Goal: Transaction & Acquisition: Obtain resource

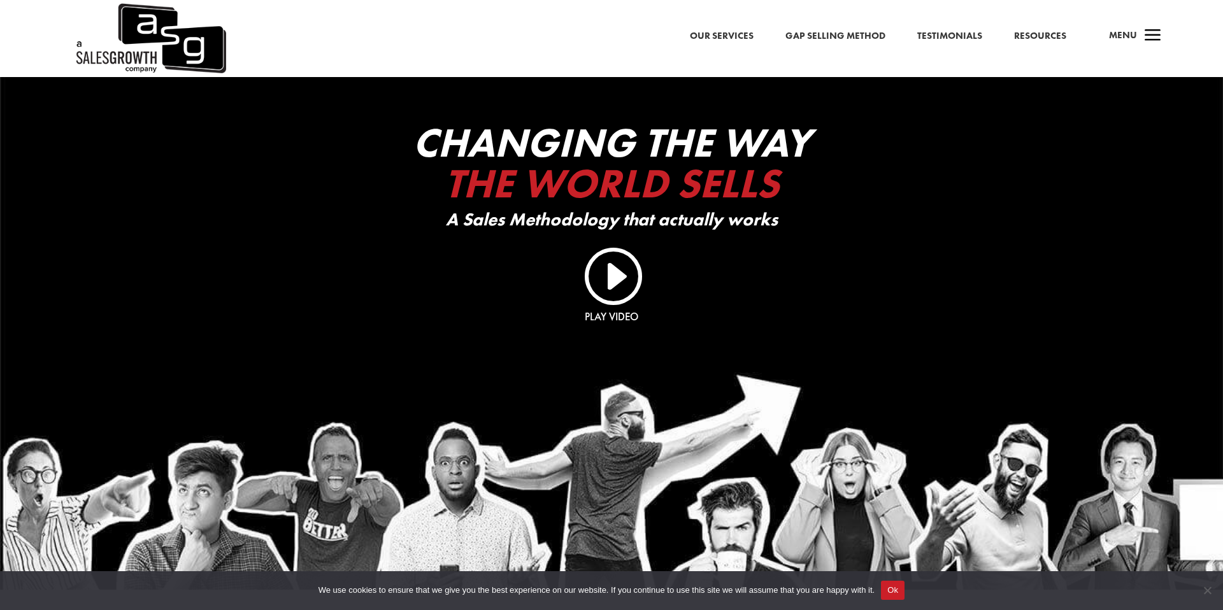
click at [619, 286] on link "I" at bounding box center [611, 274] width 61 height 61
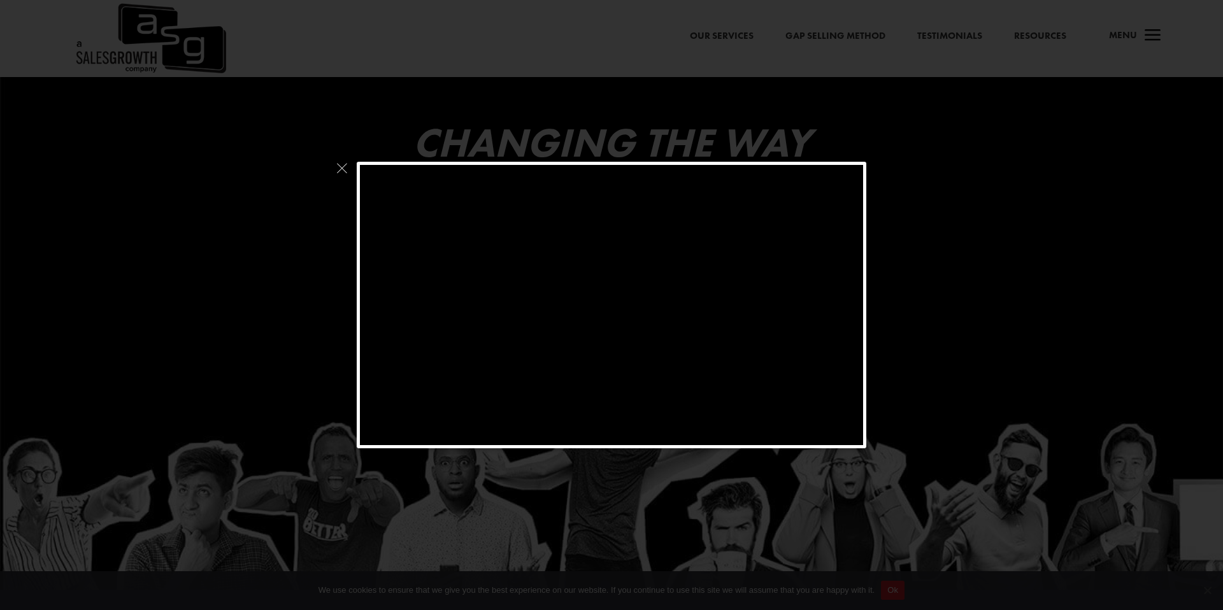
click at [600, 143] on div at bounding box center [611, 305] width 1223 height 610
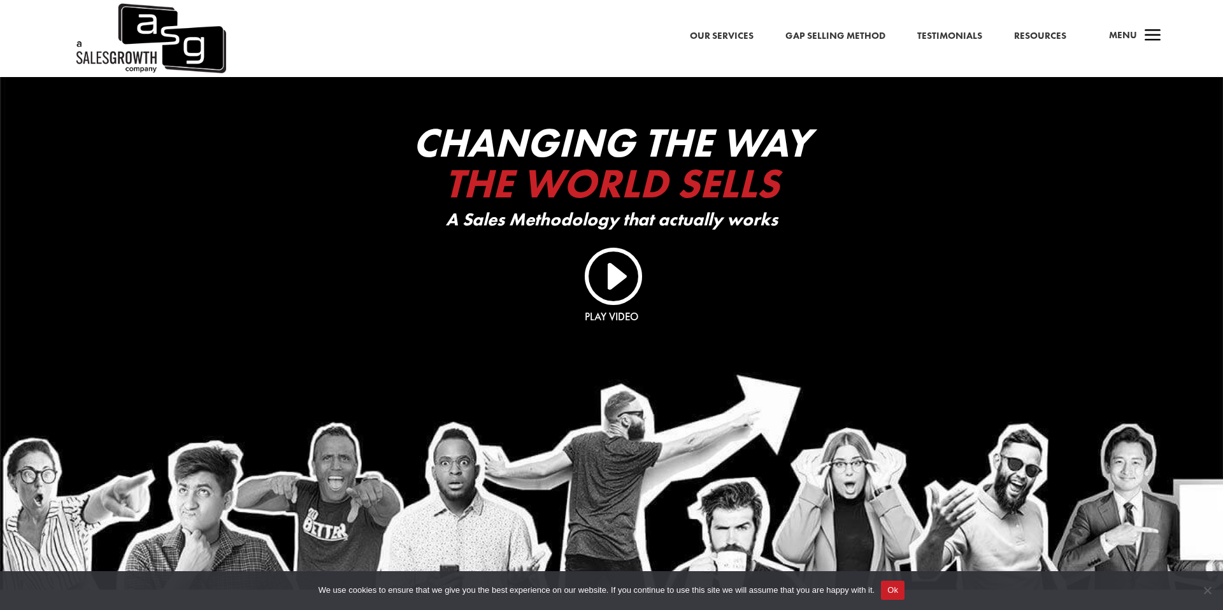
click at [1040, 32] on link "Resources" at bounding box center [1040, 36] width 52 height 17
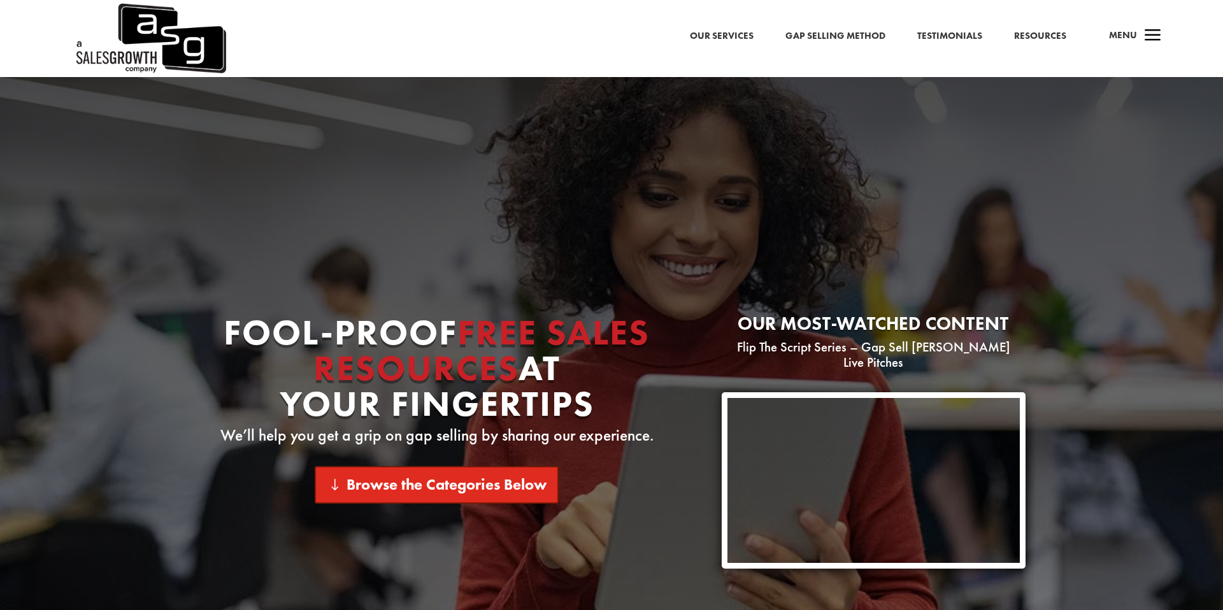
click at [492, 488] on link "Browse the Categories Below" at bounding box center [437, 485] width 244 height 38
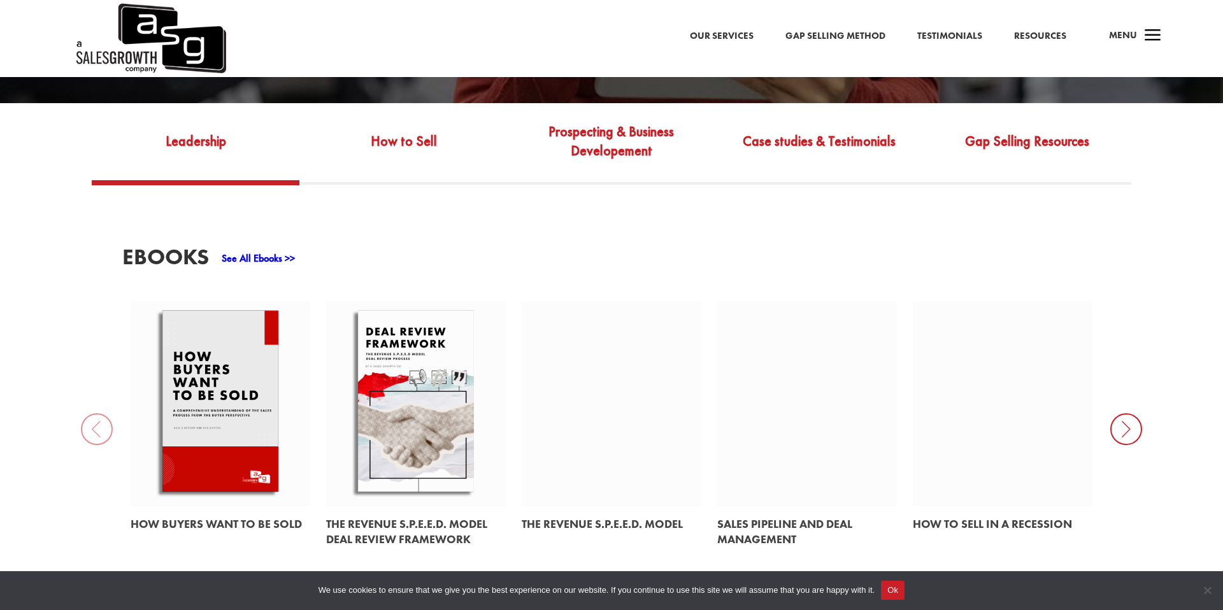
scroll to position [530, 0]
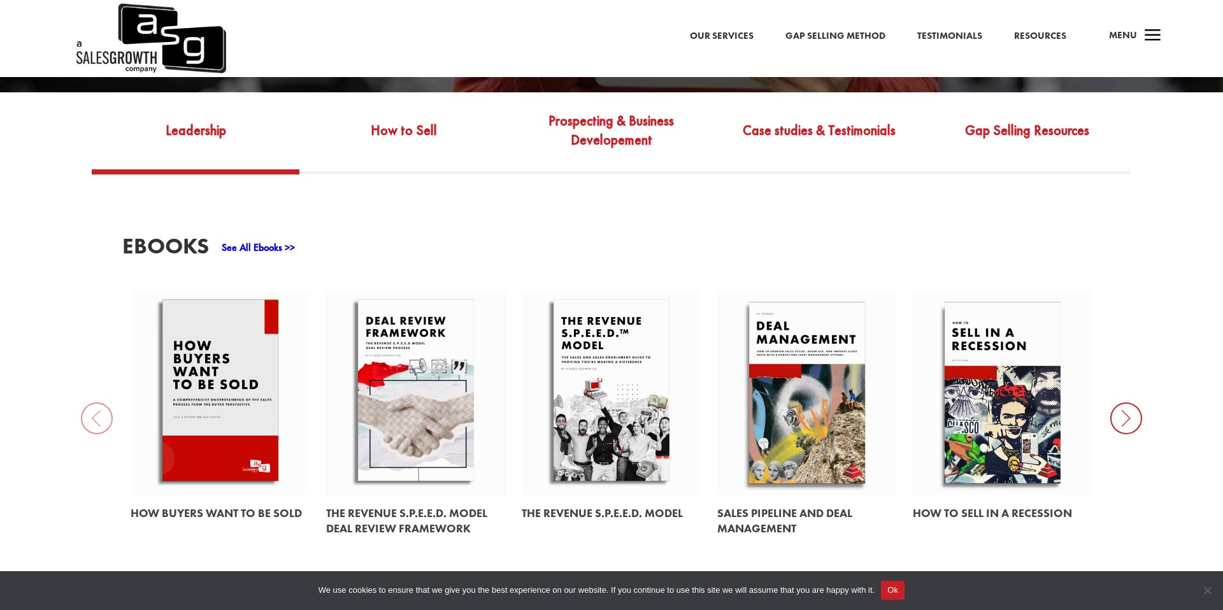
click at [223, 496] on link at bounding box center [221, 514] width 180 height 36
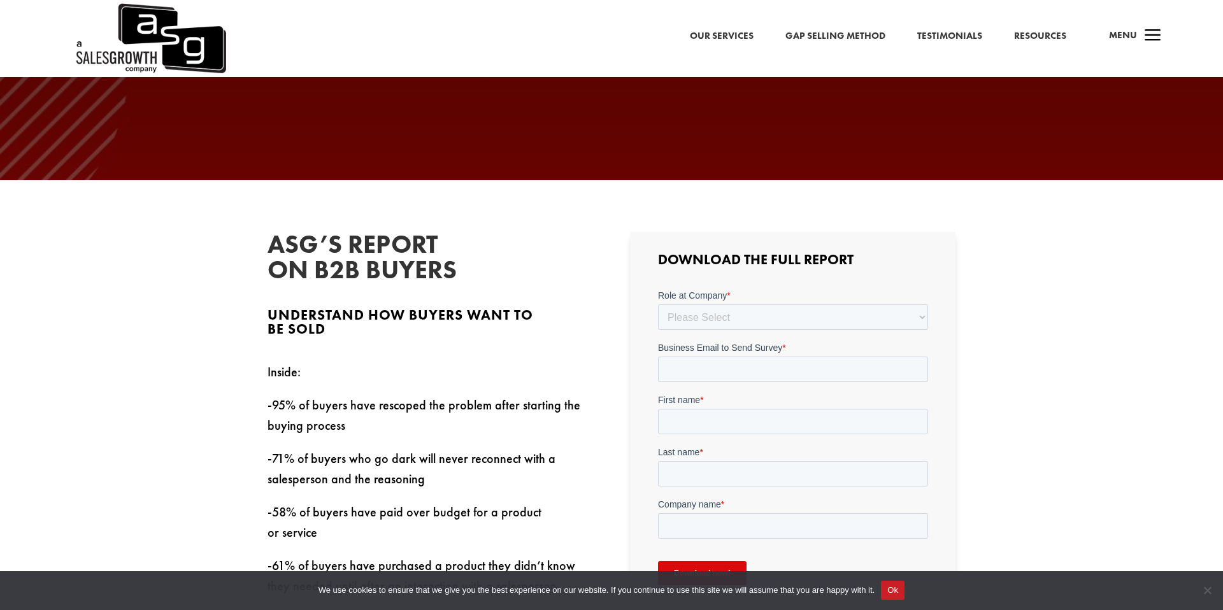
scroll to position [239, 0]
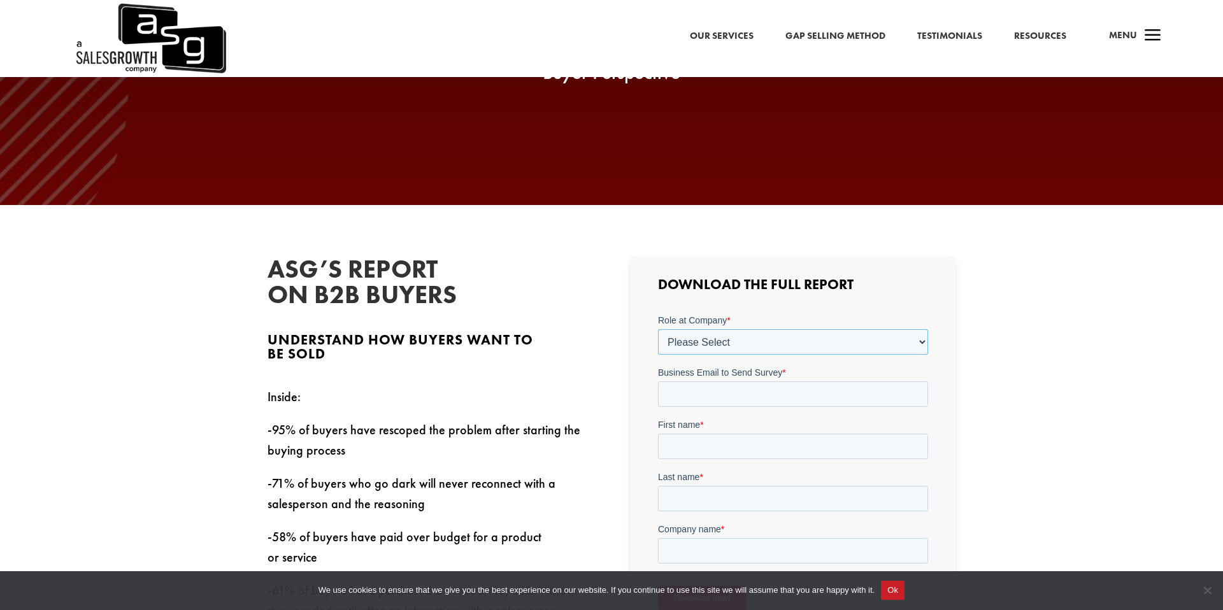
click at [703, 340] on select "Please Select C-Level (CRO, CSO, etc) Senior Leadership (VP of Sales, VP of Ena…" at bounding box center [792, 341] width 270 height 25
select select "Individual Contributor (AE, SDR, CSM, etc)"
click at [713, 389] on input "Business Email to Send Survey *" at bounding box center [792, 393] width 270 height 25
type input "[PERSON_NAME][EMAIL_ADDRESS][PERSON_NAME][DOMAIN_NAME]"
click at [755, 442] on input "First name *" at bounding box center [792, 445] width 270 height 25
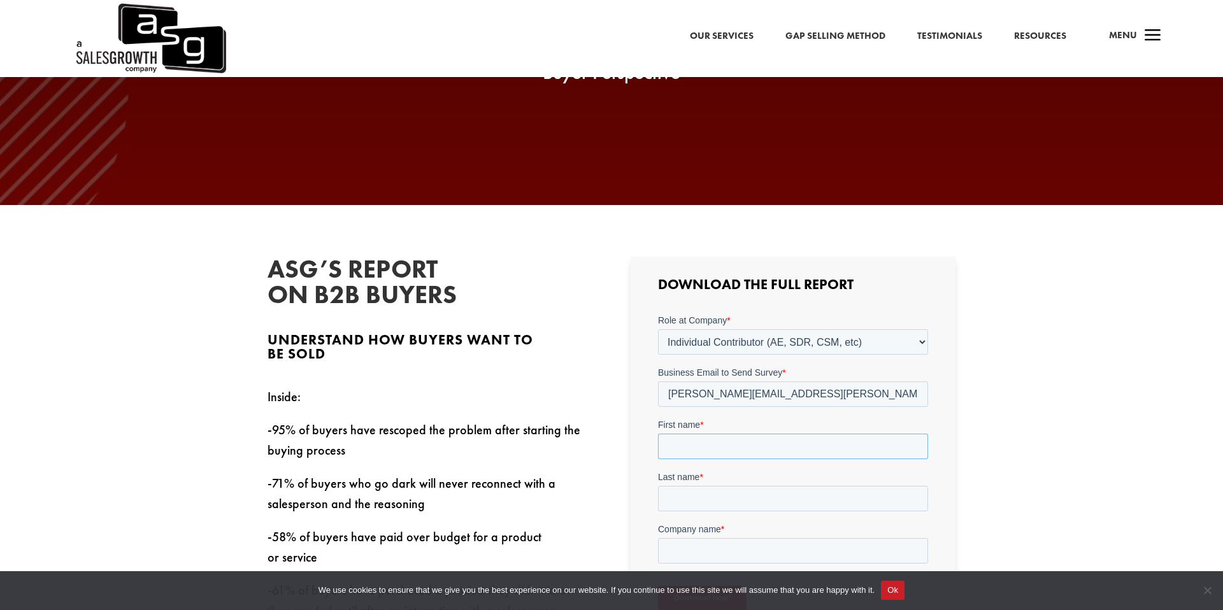
type input "G"
type input "H"
type input "[PERSON_NAME]"
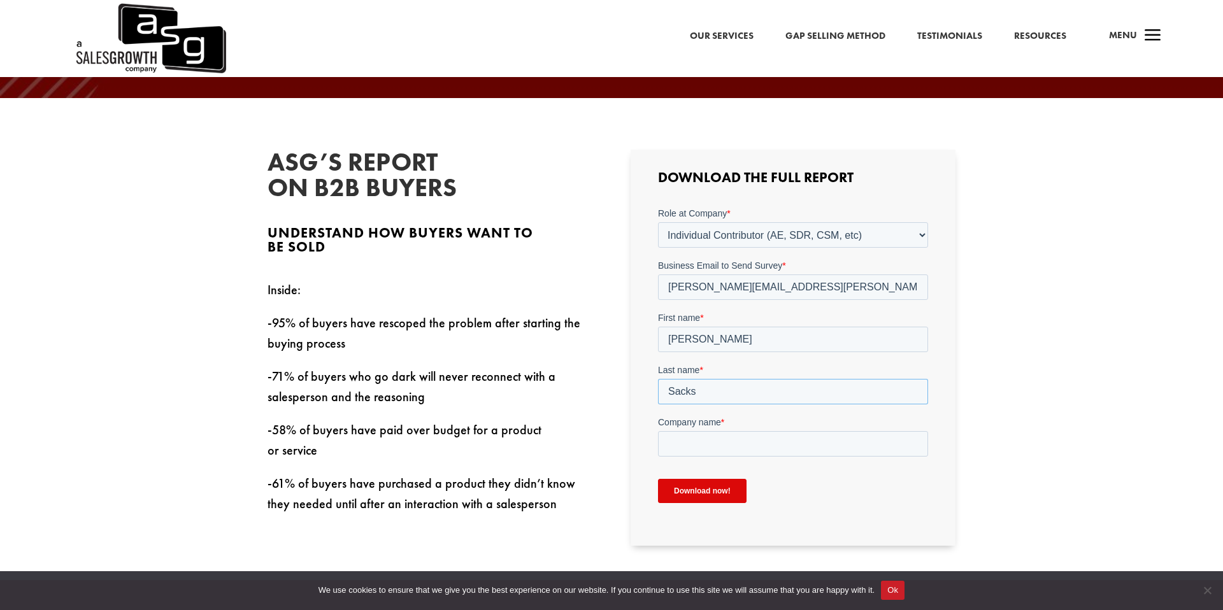
scroll to position [351, 0]
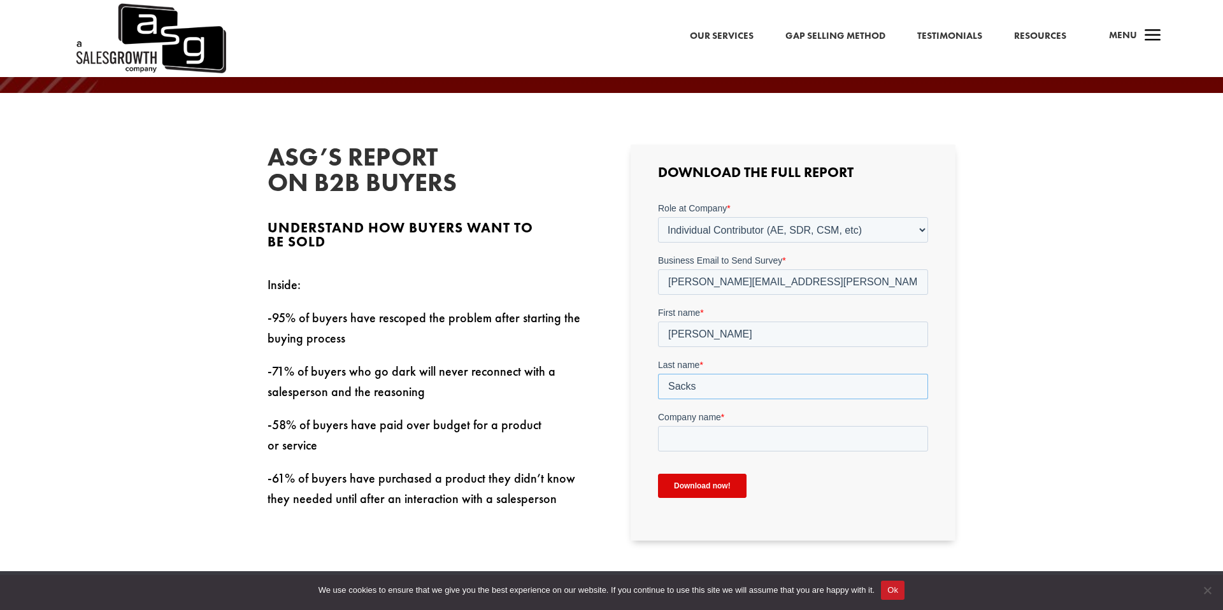
type input "Sacks"
click at [726, 435] on input "Company name *" at bounding box center [792, 438] width 270 height 25
type input "Zoom"
click at [707, 478] on input "Download now!" at bounding box center [701, 485] width 89 height 24
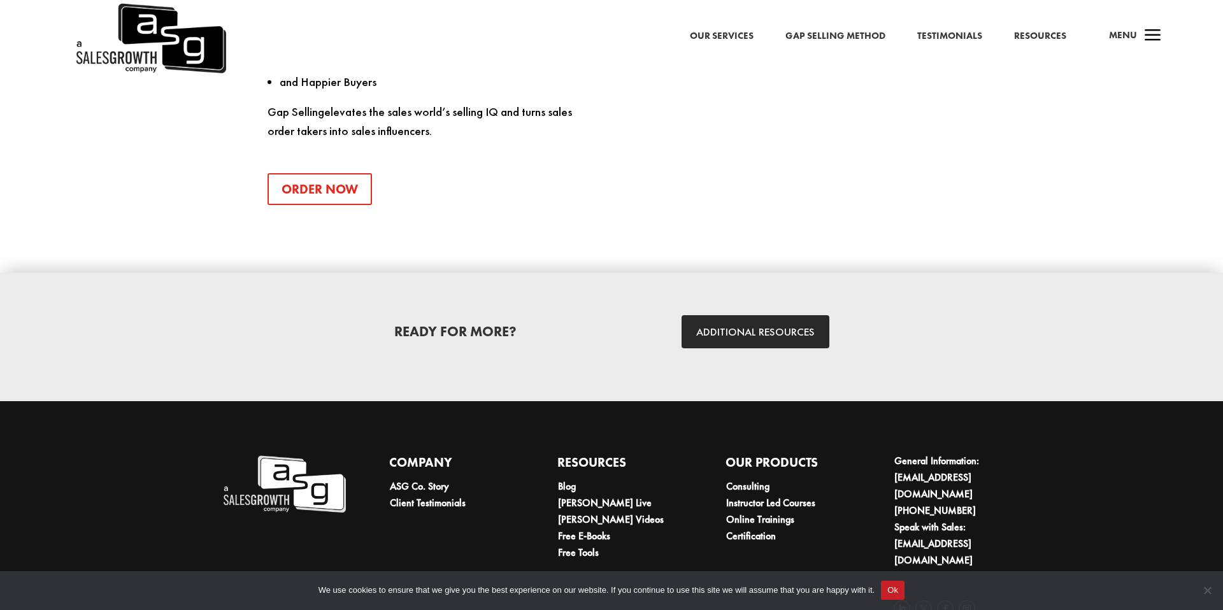
scroll to position [1740, 0]
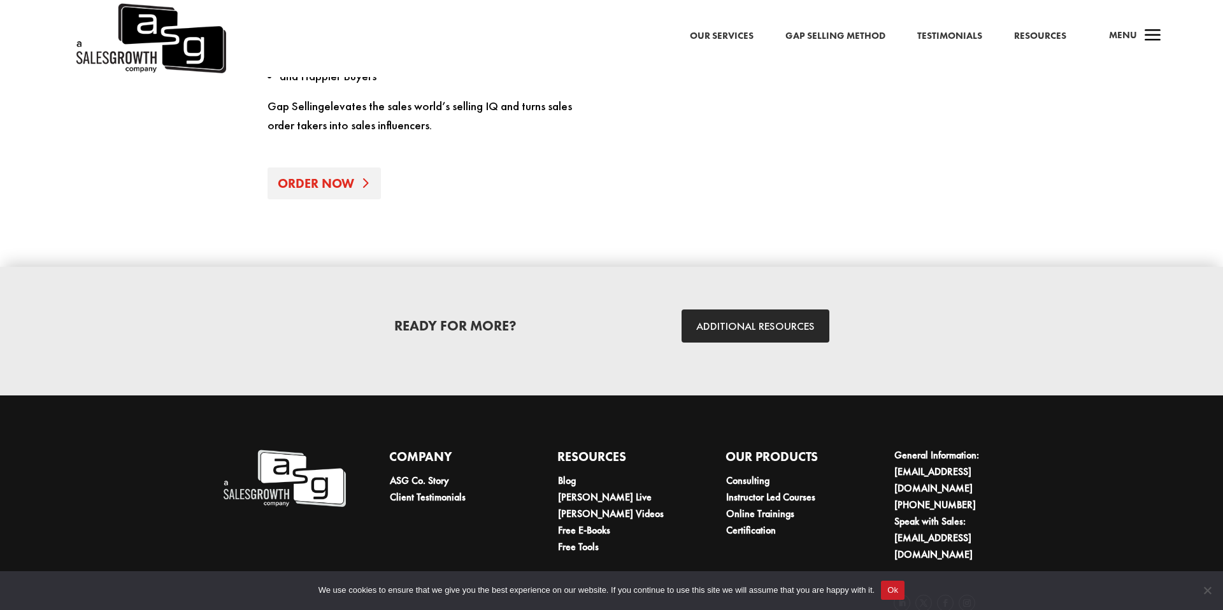
click at [345, 181] on link "Order Now" at bounding box center [324, 184] width 113 height 32
